Goal: Check status: Check status

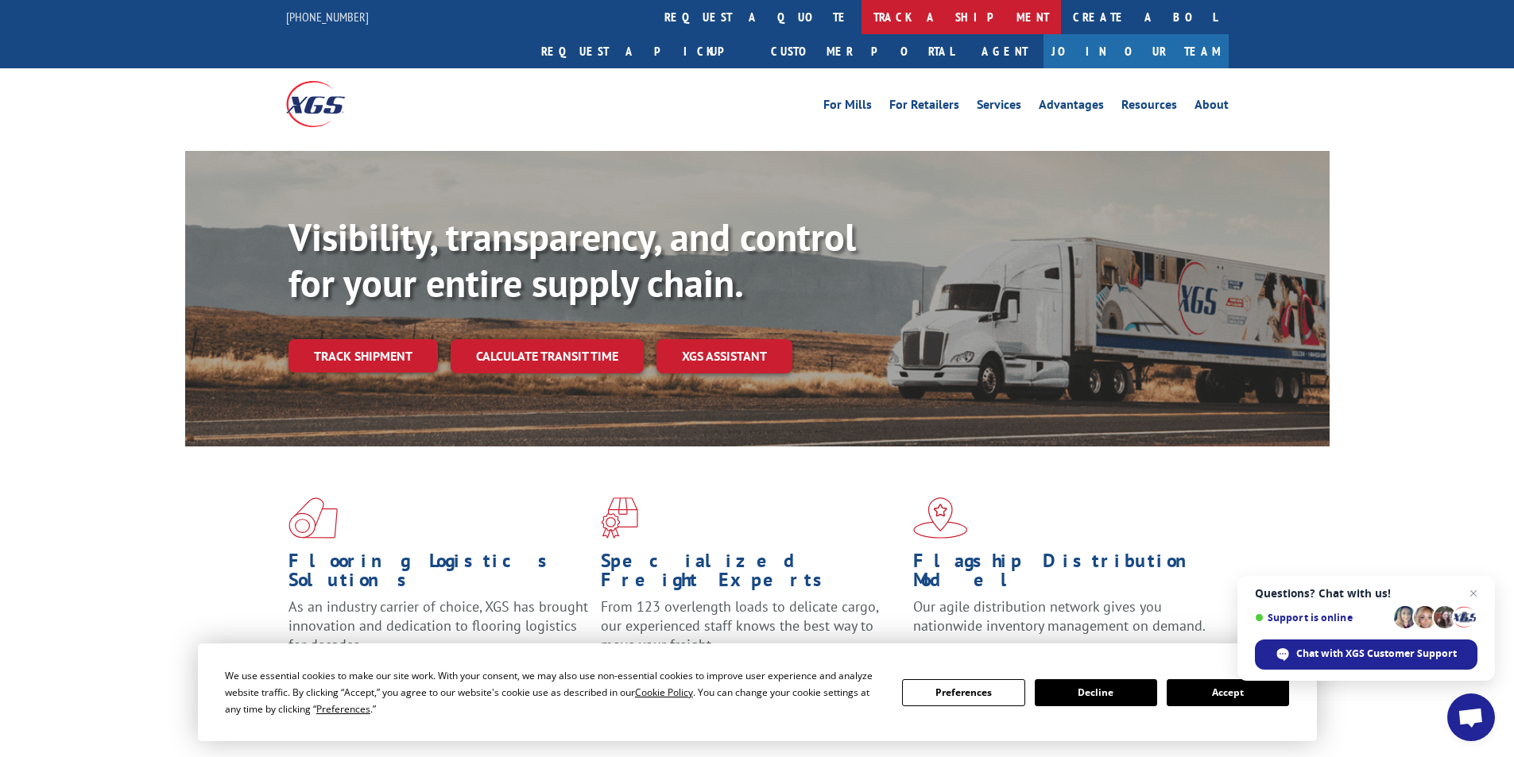
click at [861, 13] on link "track a shipment" at bounding box center [960, 17] width 199 height 34
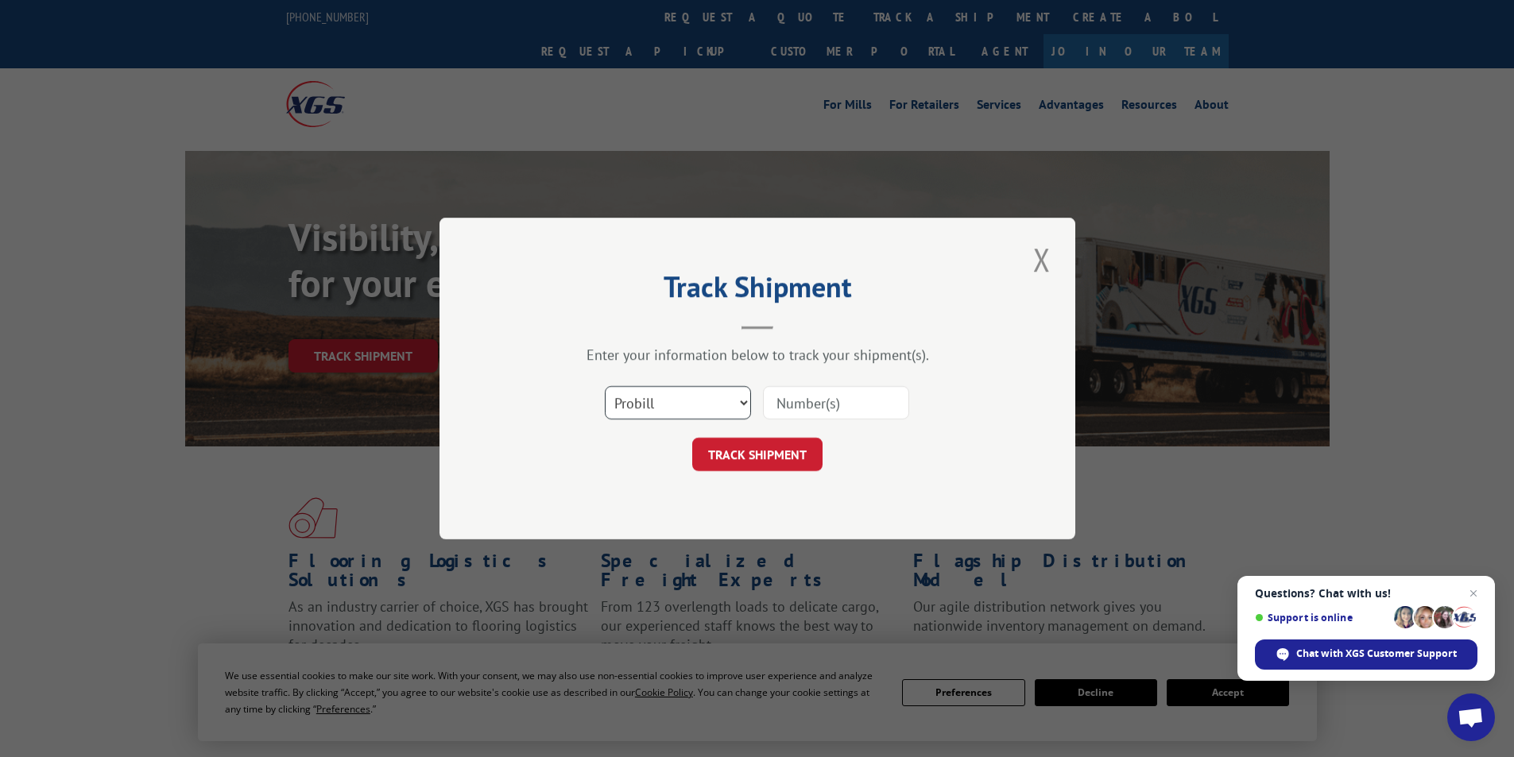
click at [741, 404] on select "Select category... Probill BOL PO" at bounding box center [678, 402] width 146 height 33
select select "bol"
click at [605, 386] on select "Select category... Probill BOL PO" at bounding box center [678, 402] width 146 height 33
click at [812, 407] on input at bounding box center [836, 402] width 146 height 33
type input "54382381"
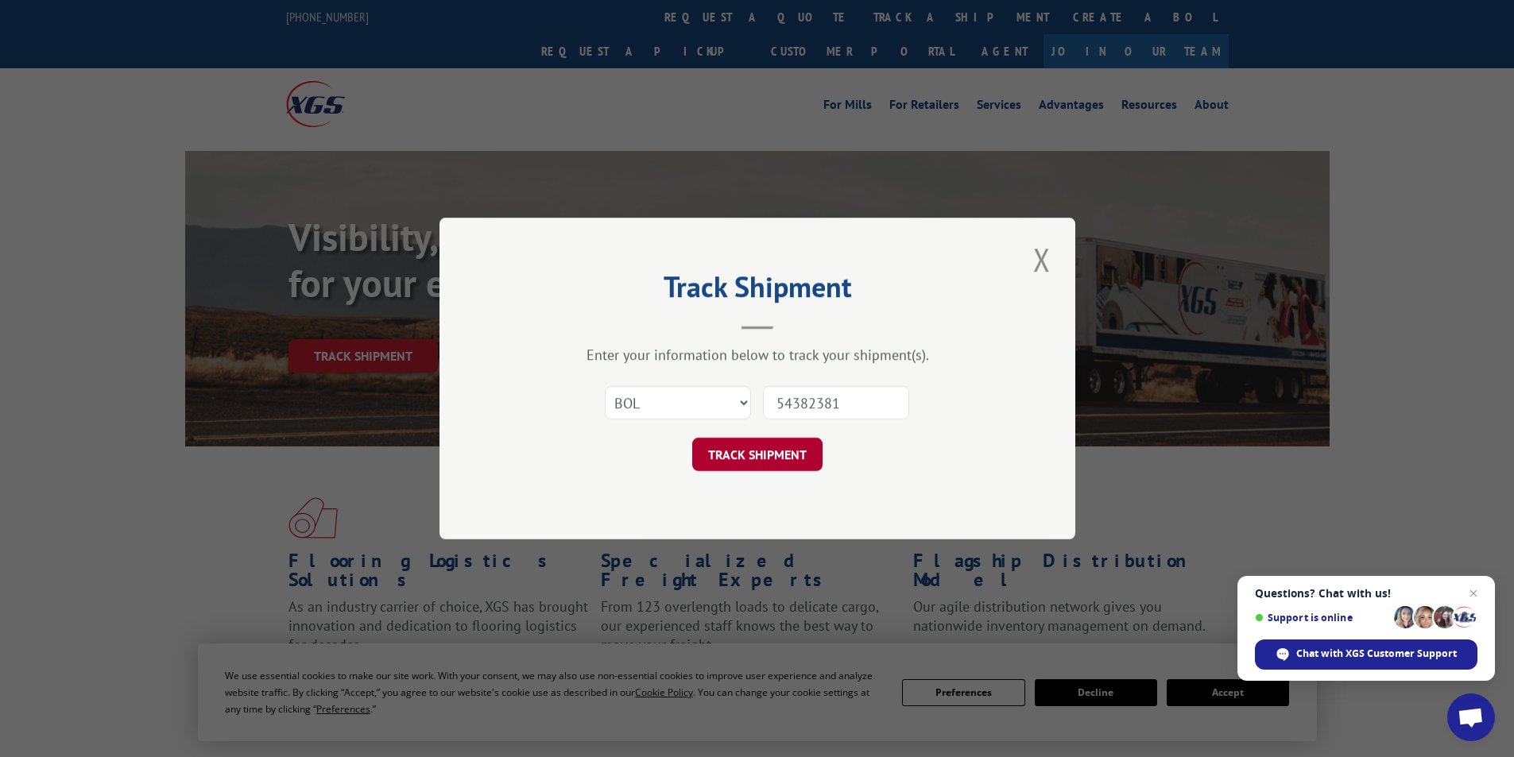
click at [766, 455] on button "TRACK SHIPMENT" at bounding box center [757, 454] width 130 height 33
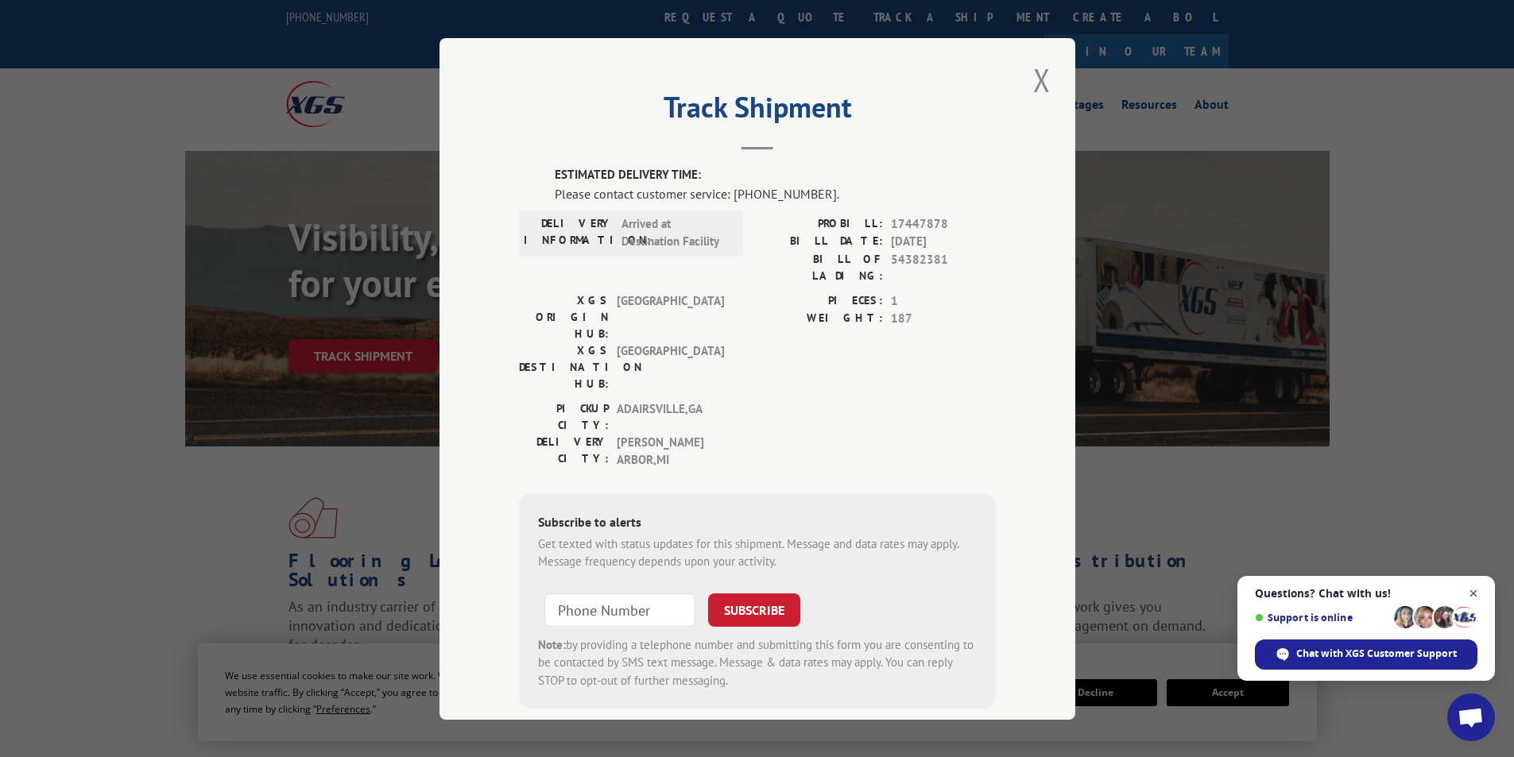
click at [1476, 593] on span "Open chat" at bounding box center [1474, 594] width 20 height 20
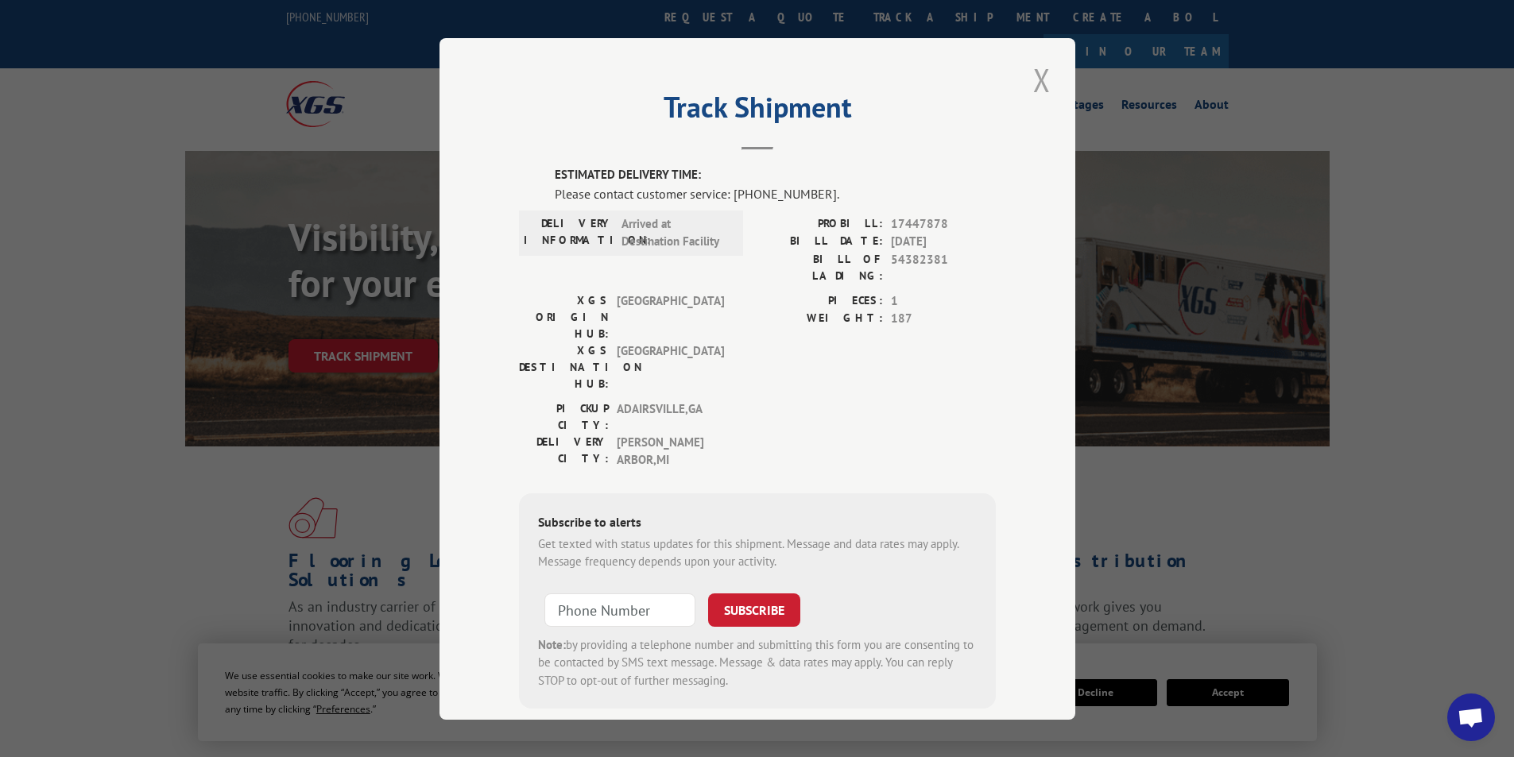
click at [1035, 83] on button "Close modal" at bounding box center [1041, 80] width 27 height 44
